Goal: Transaction & Acquisition: Purchase product/service

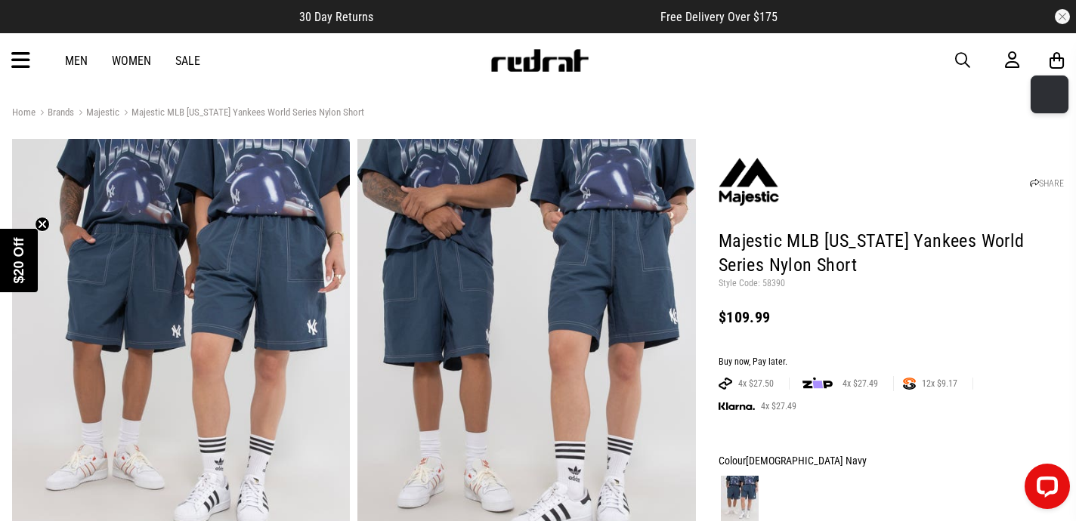
click at [127, 63] on link "Women" at bounding box center [131, 61] width 39 height 14
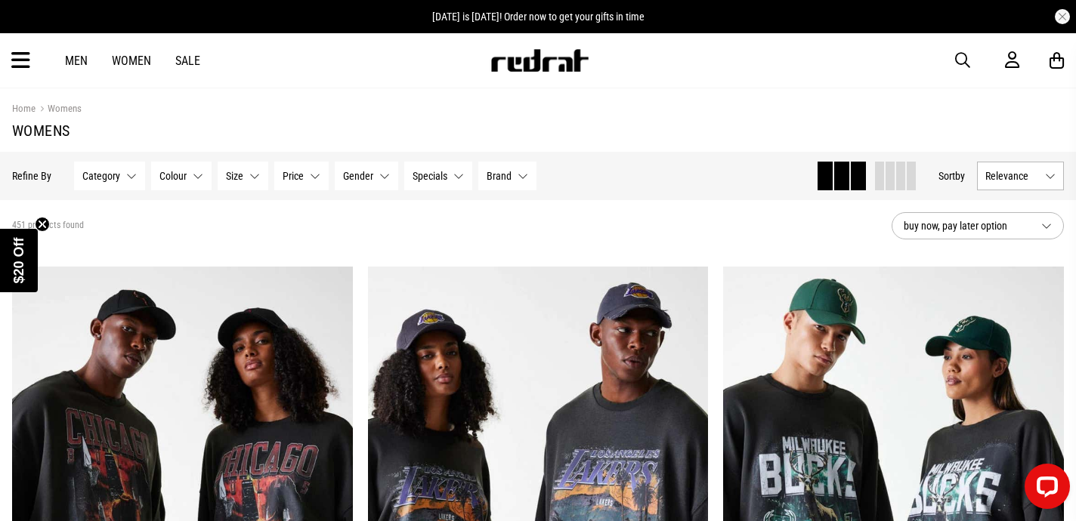
click at [521, 182] on button "Brand None selected" at bounding box center [507, 176] width 58 height 29
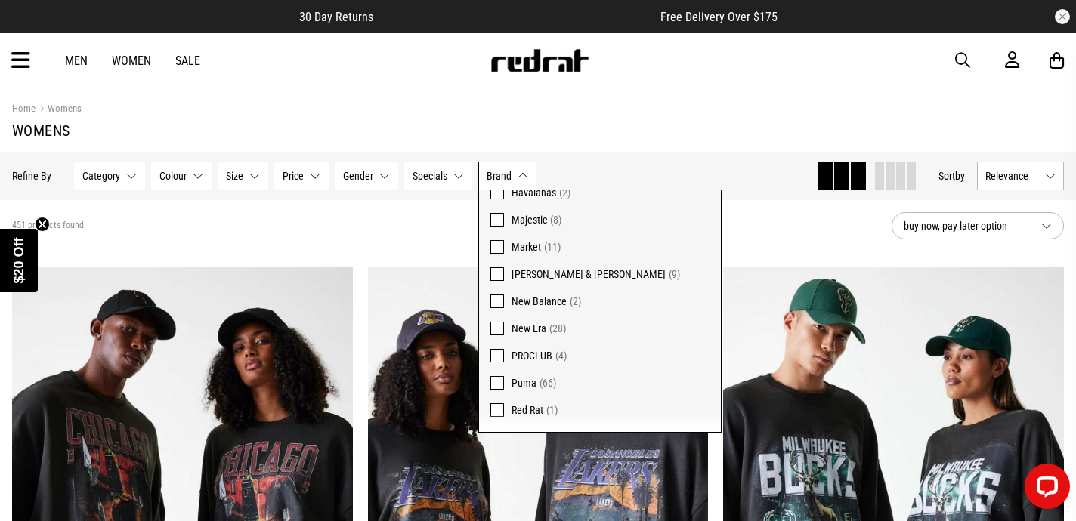
scroll to position [235, 0]
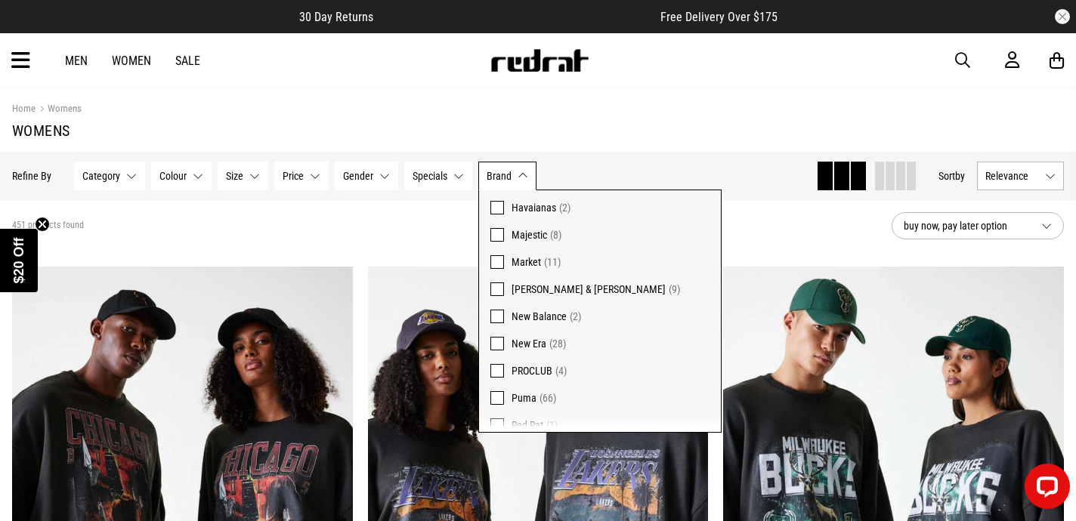
click at [496, 233] on span at bounding box center [497, 235] width 14 height 14
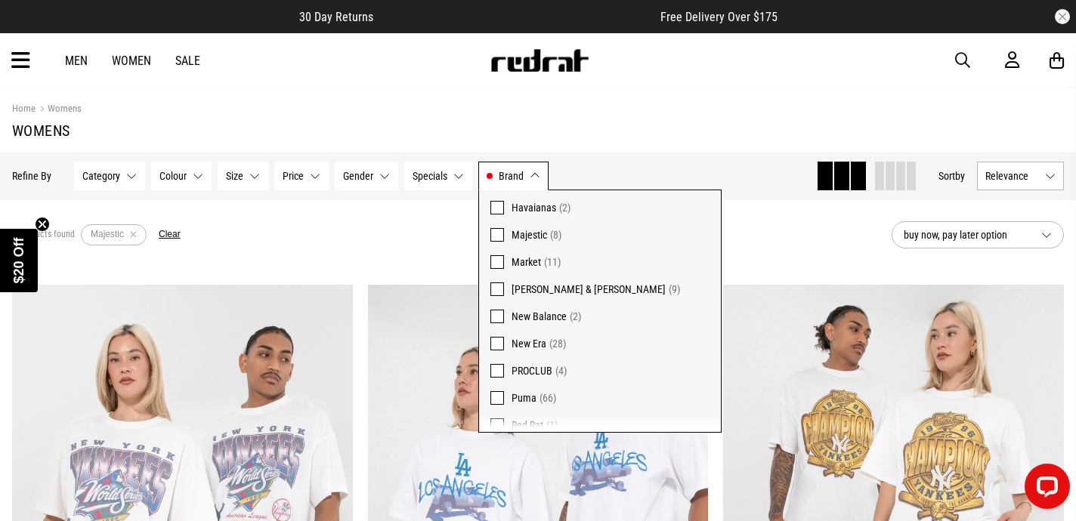
click at [422, 226] on div "8 products found Active Filters Majestic Clear" at bounding box center [445, 234] width 867 height 45
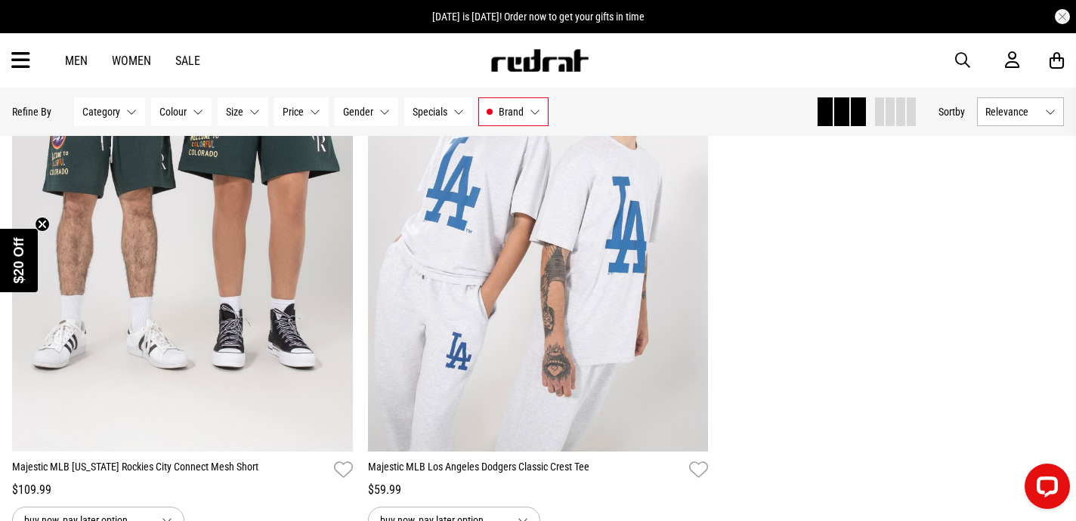
scroll to position [1411, 0]
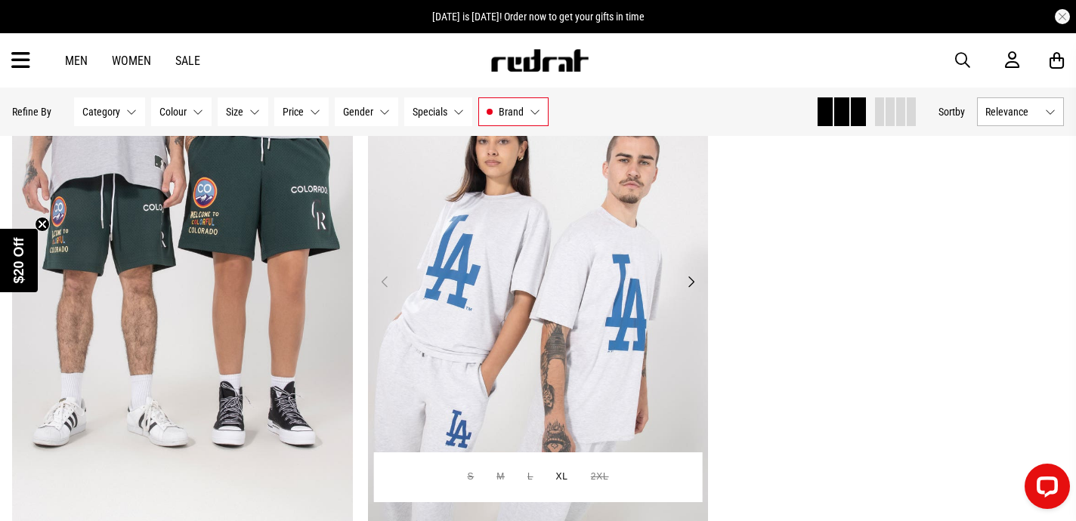
click at [698, 286] on button "Next" at bounding box center [691, 282] width 19 height 18
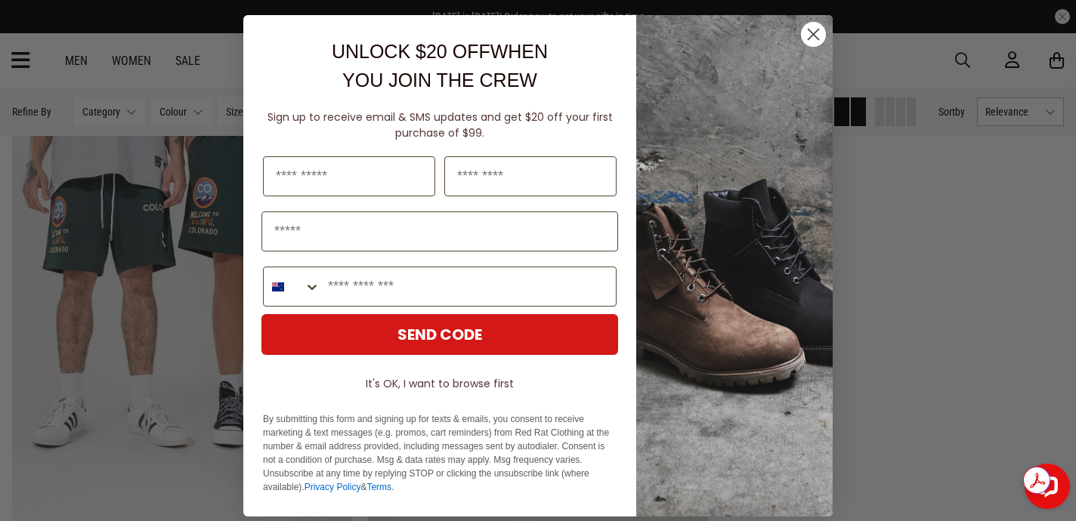
click at [819, 32] on circle "Close dialog" at bounding box center [813, 34] width 25 height 25
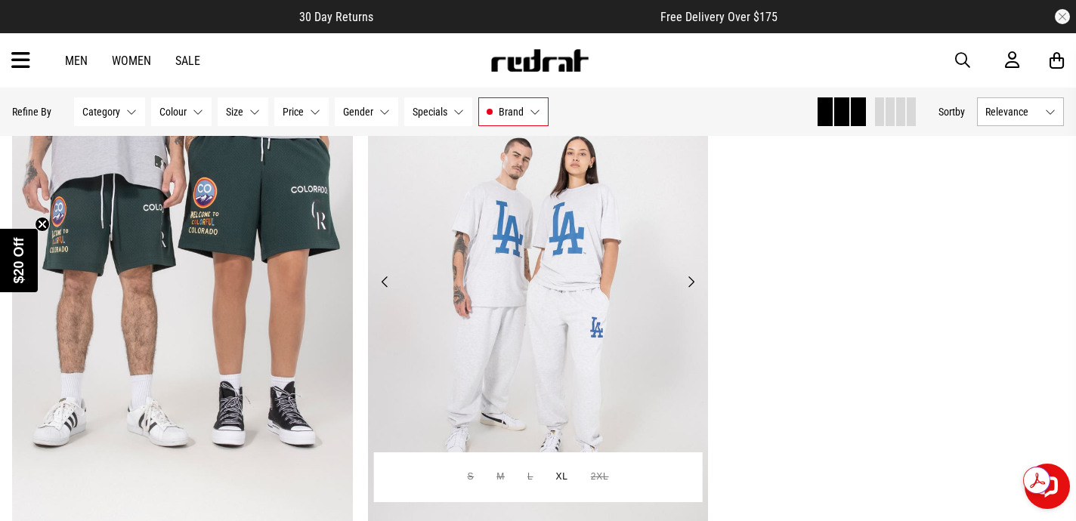
click at [696, 280] on button "Next" at bounding box center [691, 282] width 19 height 18
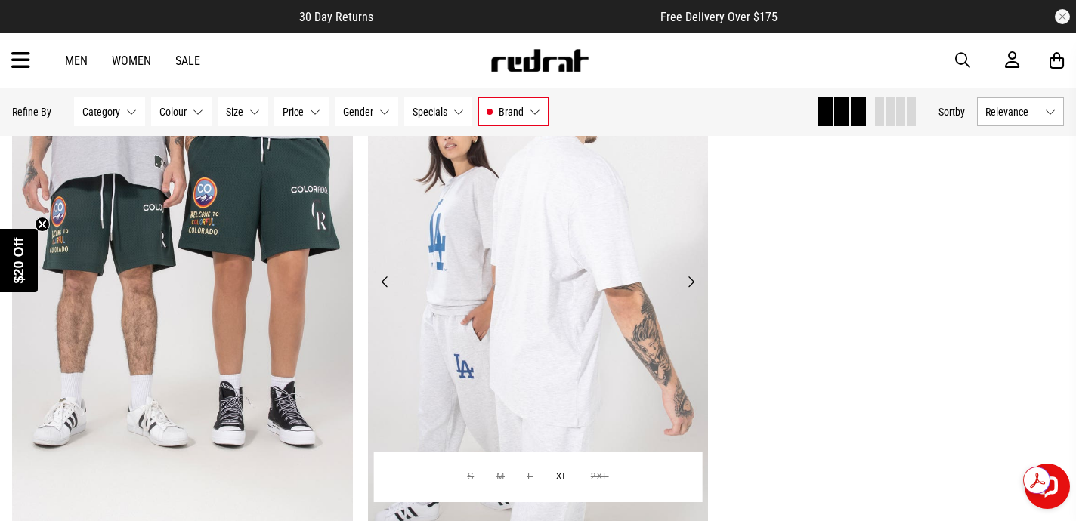
click at [696, 280] on button "Next" at bounding box center [691, 282] width 19 height 18
